Goal: Check status: Check status

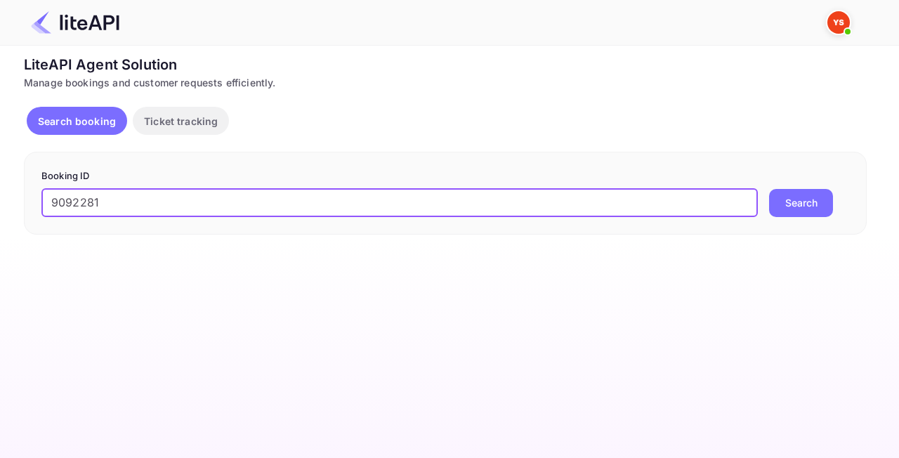
type input "9092281"
click at [799, 213] on button "Search" at bounding box center [801, 203] width 64 height 28
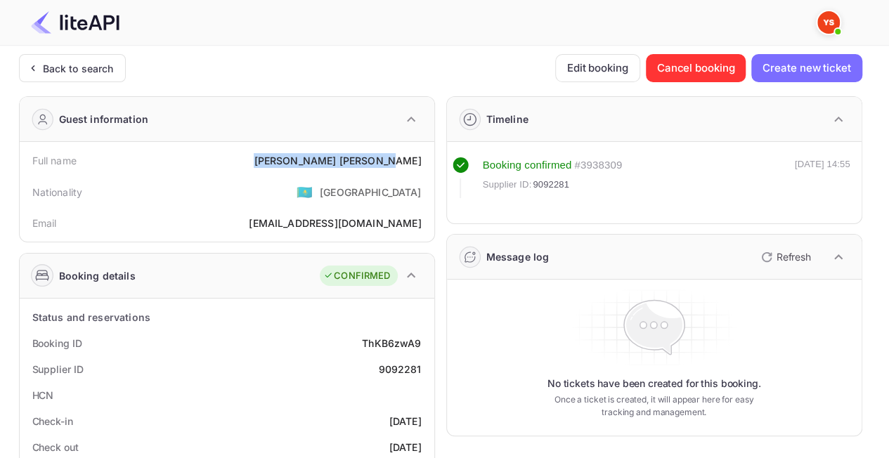
drag, startPoint x: 428, startPoint y: 157, endPoint x: 318, endPoint y: 157, distance: 110.3
click at [318, 157] on div "Full name [PERSON_NAME]" at bounding box center [226, 161] width 403 height 26
copy div "[PERSON_NAME]"
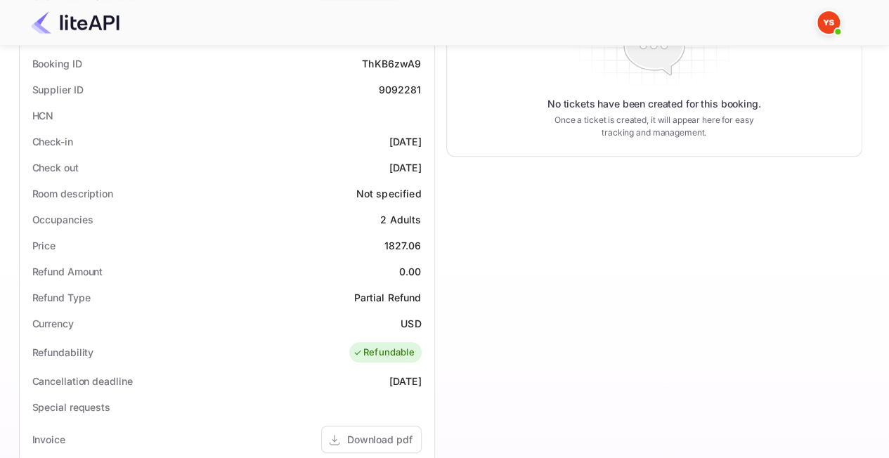
scroll to position [281, 0]
drag, startPoint x: 370, startPoint y: 240, endPoint x: 416, endPoint y: 237, distance: 46.5
click at [416, 237] on div "Price 1827.06" at bounding box center [226, 244] width 403 height 26
click at [413, 249] on div "1827.06" at bounding box center [402, 244] width 37 height 15
drag, startPoint x: 422, startPoint y: 244, endPoint x: 384, endPoint y: 240, distance: 38.2
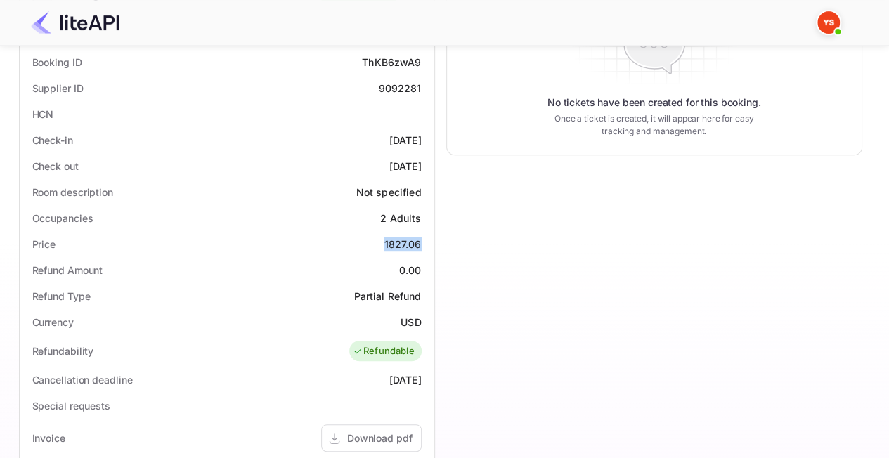
click at [384, 240] on div "Price 1827.06" at bounding box center [226, 244] width 403 height 26
copy div "1827.06"
